Goal: Task Accomplishment & Management: Complete application form

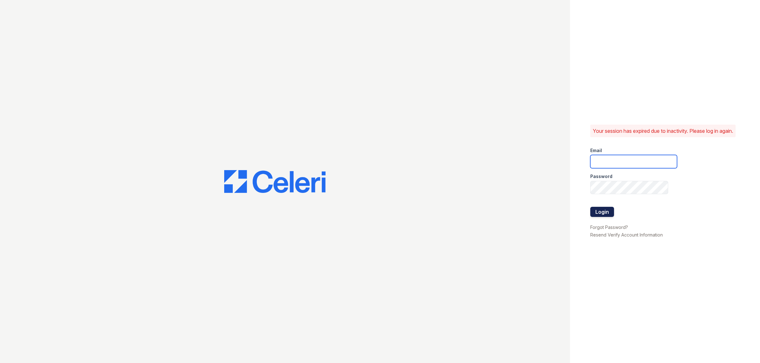
type input "[EMAIL_ADDRESS][DOMAIN_NAME]"
click at [596, 216] on button "Login" at bounding box center [602, 212] width 24 height 10
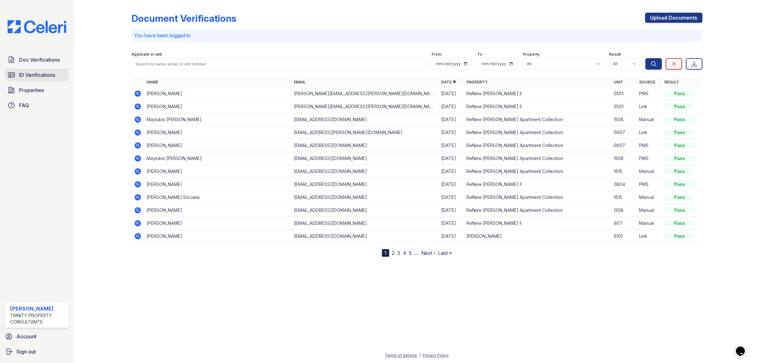
click at [36, 75] on span "ID Verifications" at bounding box center [37, 75] width 36 height 8
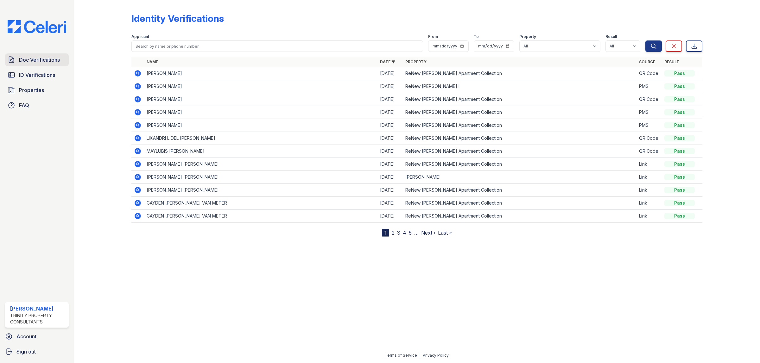
click at [40, 61] on span "Doc Verifications" at bounding box center [39, 60] width 41 height 8
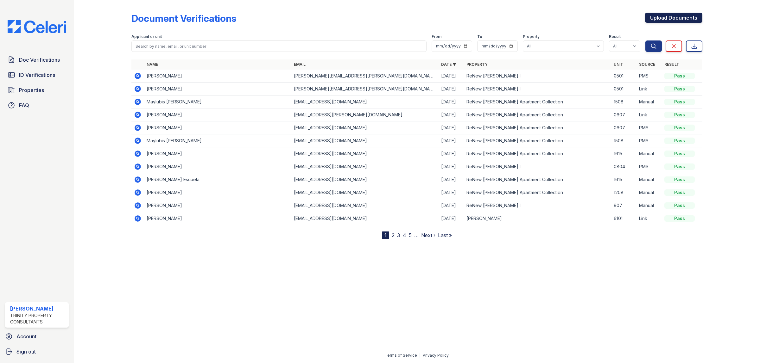
click at [664, 19] on link "Upload Documents" at bounding box center [673, 18] width 57 height 10
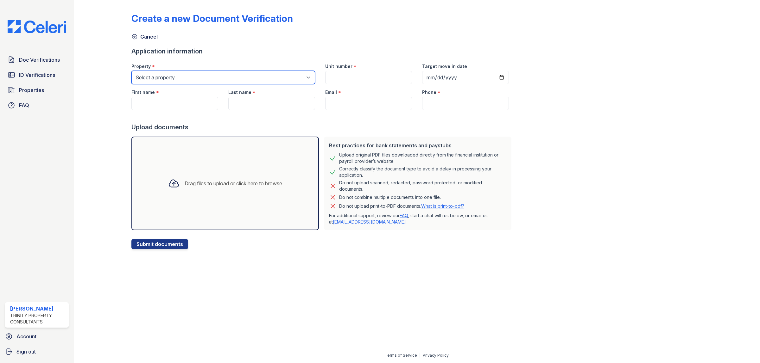
click at [159, 81] on select "Select a property ReNew [PERSON_NAME] Apartment Collection ReNew [PERSON_NAME] …" at bounding box center [223, 77] width 184 height 13
select select "71"
click at [131, 71] on select "Select a property ReNew [PERSON_NAME] Apartment Collection ReNew [PERSON_NAME] …" at bounding box center [223, 77] width 184 height 13
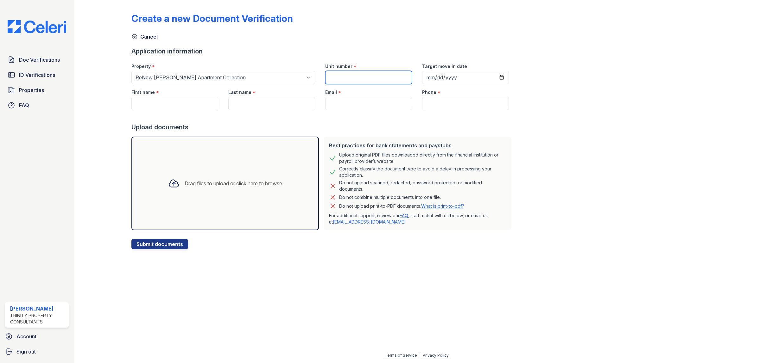
click at [340, 78] on input "Unit number" at bounding box center [368, 77] width 87 height 13
type input "1400"
type input "0200-09-02"
type input "[DATE]"
click at [172, 102] on input "First name" at bounding box center [174, 103] width 87 height 13
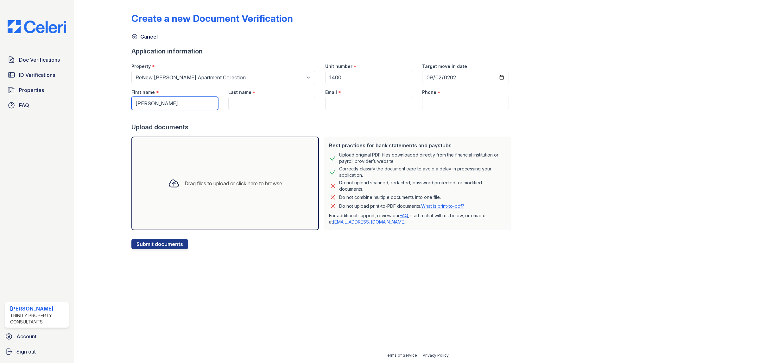
type input "[PERSON_NAME]"
type input "Bello"
drag, startPoint x: 357, startPoint y: 100, endPoint x: 360, endPoint y: 102, distance: 3.4
click at [357, 101] on input "Email" at bounding box center [368, 103] width 87 height 13
paste input "[EMAIL_ADDRESS][DOMAIN_NAME]"
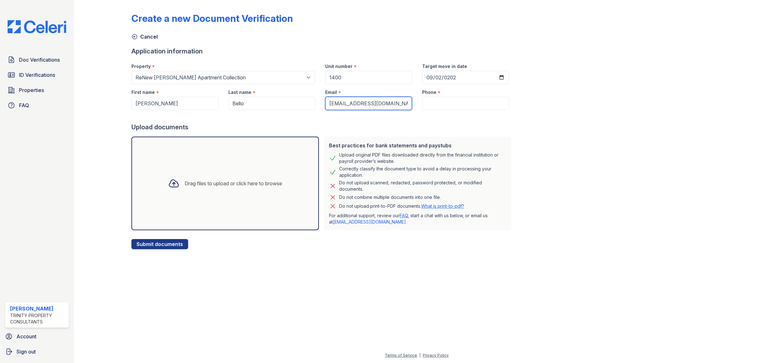
type input "[EMAIL_ADDRESS][DOMAIN_NAME]"
click at [436, 103] on input "Phone" at bounding box center [465, 103] width 87 height 13
paste input "[PHONE_NUMBER]"
type input "[PHONE_NUMBER]"
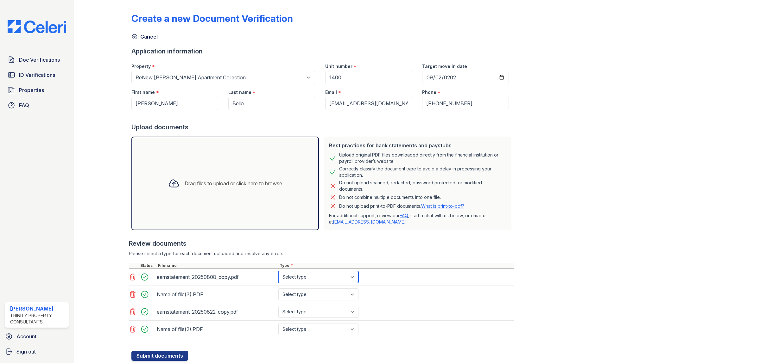
click at [328, 278] on select "Select type Paystub Bank Statement Offer Letter Tax Documents Benefit Award Let…" at bounding box center [318, 277] width 80 height 12
select select "paystub"
click at [278, 271] on select "Select type Paystub Bank Statement Offer Letter Tax Documents Benefit Award Let…" at bounding box center [318, 277] width 80 height 12
click at [322, 293] on select "Select type Paystub Bank Statement Offer Letter Tax Documents Benefit Award Let…" at bounding box center [318, 295] width 80 height 12
click at [278, 289] on select "Select type Paystub Bank Statement Offer Letter Tax Documents Benefit Award Let…" at bounding box center [318, 295] width 80 height 12
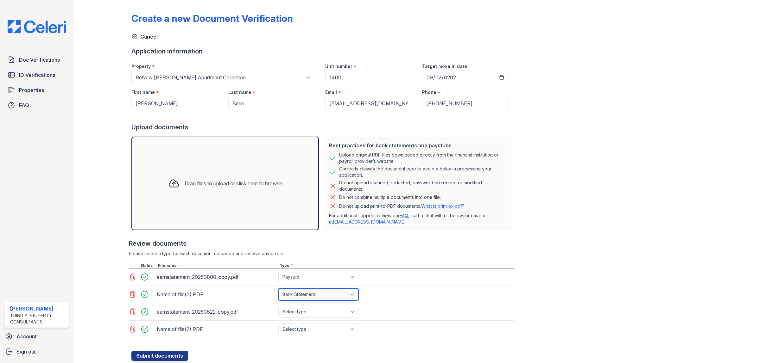
click at [310, 293] on select "Select type Paystub Bank Statement Offer Letter Tax Documents Benefit Award Let…" at bounding box center [318, 295] width 80 height 12
select select "paystub"
click at [278, 289] on select "Select type Paystub Bank Statement Offer Letter Tax Documents Benefit Award Let…" at bounding box center [318, 295] width 80 height 12
drag, startPoint x: 304, startPoint y: 312, endPoint x: 304, endPoint y: 308, distance: 4.1
click at [304, 312] on select "Select type Paystub Bank Statement Offer Letter Tax Documents Benefit Award Let…" at bounding box center [318, 312] width 80 height 12
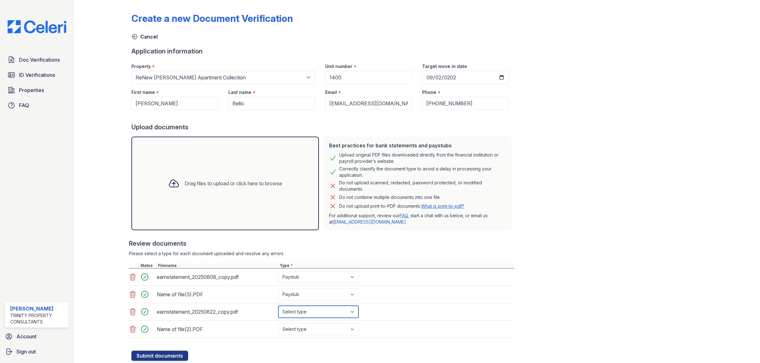
select select "paystub"
click at [278, 307] on select "Select type Paystub Bank Statement Offer Letter Tax Documents Benefit Award Let…" at bounding box center [318, 312] width 80 height 12
click at [306, 330] on select "Select type Paystub Bank Statement Offer Letter Tax Documents Benefit Award Let…" at bounding box center [318, 329] width 80 height 12
select select "paystub"
click at [278, 324] on select "Select type Paystub Bank Statement Offer Letter Tax Documents Benefit Award Let…" at bounding box center [318, 329] width 80 height 12
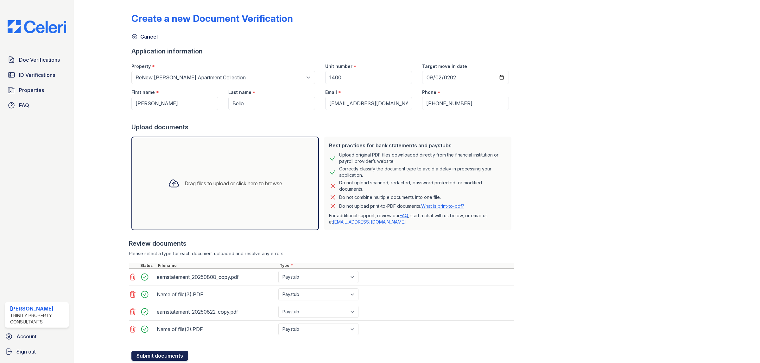
click at [160, 357] on button "Submit documents" at bounding box center [159, 356] width 57 height 10
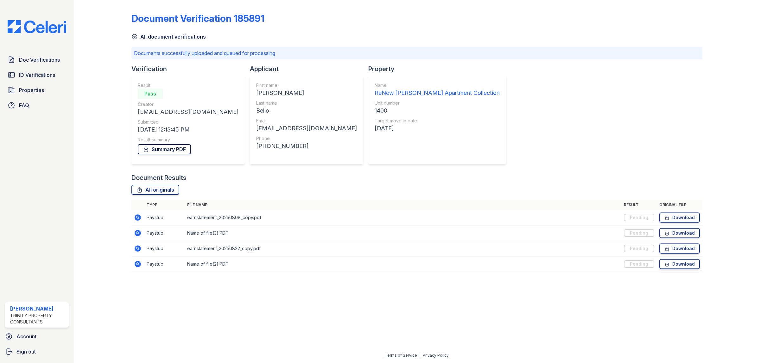
click at [177, 149] on link "Summary PDF" at bounding box center [164, 149] width 53 height 10
